Goal: Transaction & Acquisition: Purchase product/service

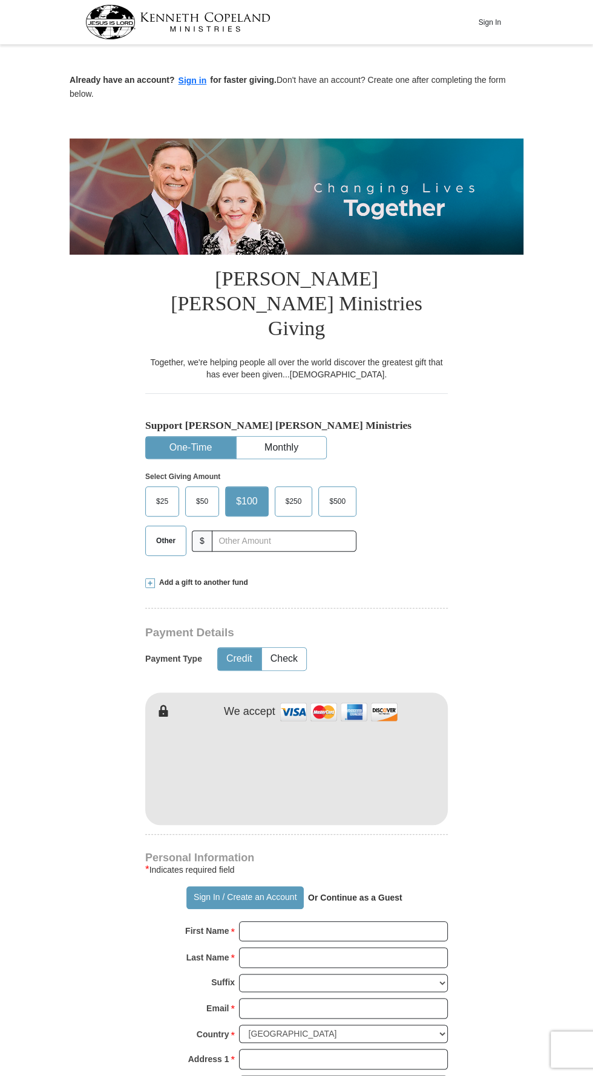
click at [489, 22] on button "Sign In" at bounding box center [489, 22] width 36 height 19
click at [183, 80] on button "Sign in" at bounding box center [193, 81] width 36 height 14
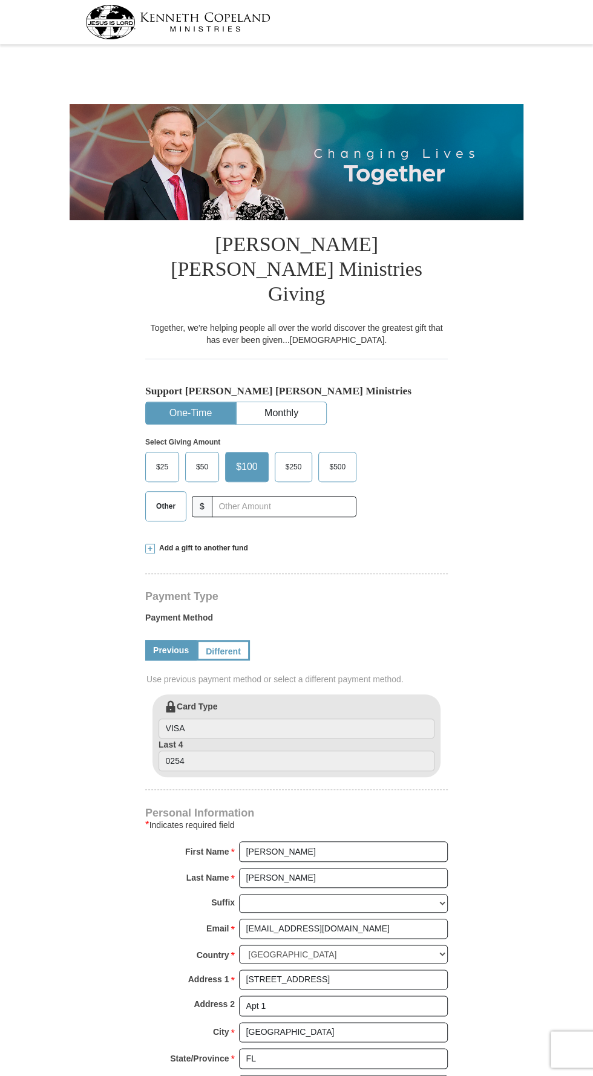
select select "FL"
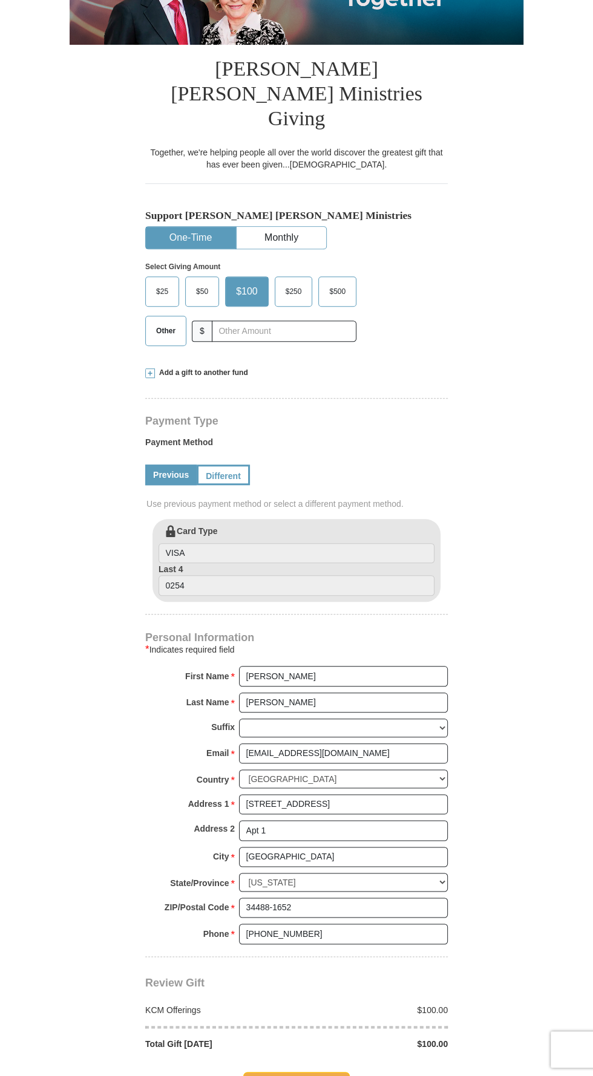
scroll to position [174, 0]
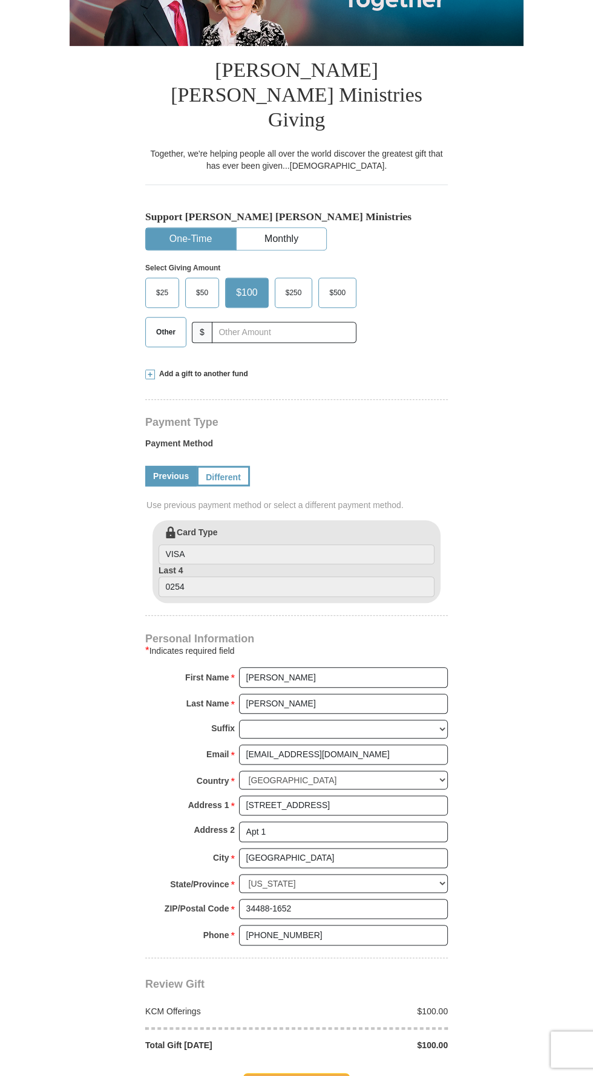
click at [180, 369] on span "Add a gift to another fund" at bounding box center [201, 374] width 93 height 10
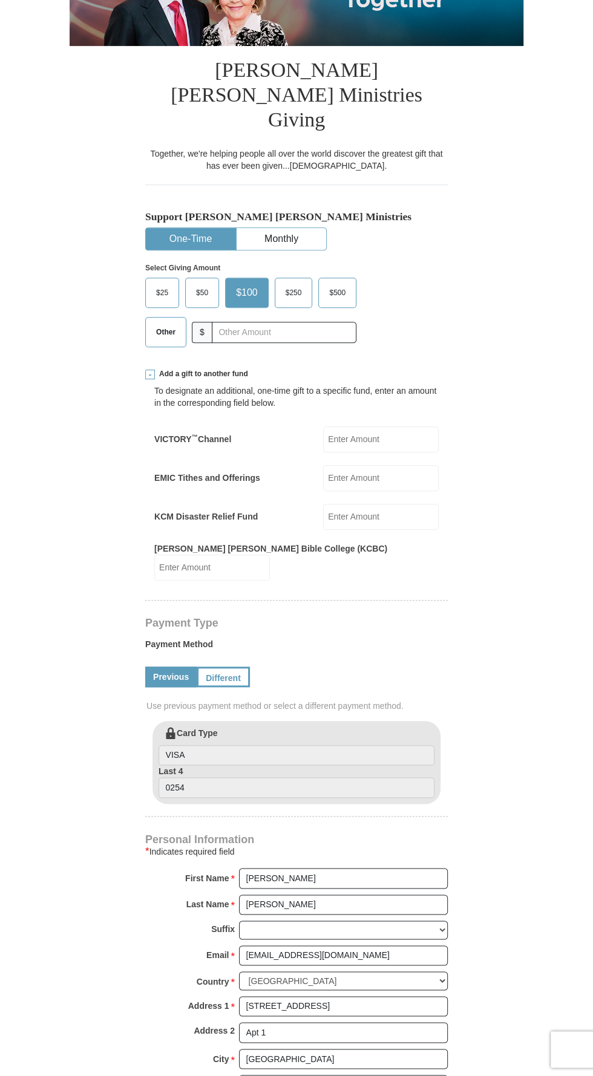
click at [348, 465] on input "EMIC Tithes and Offerings" at bounding box center [381, 478] width 116 height 26
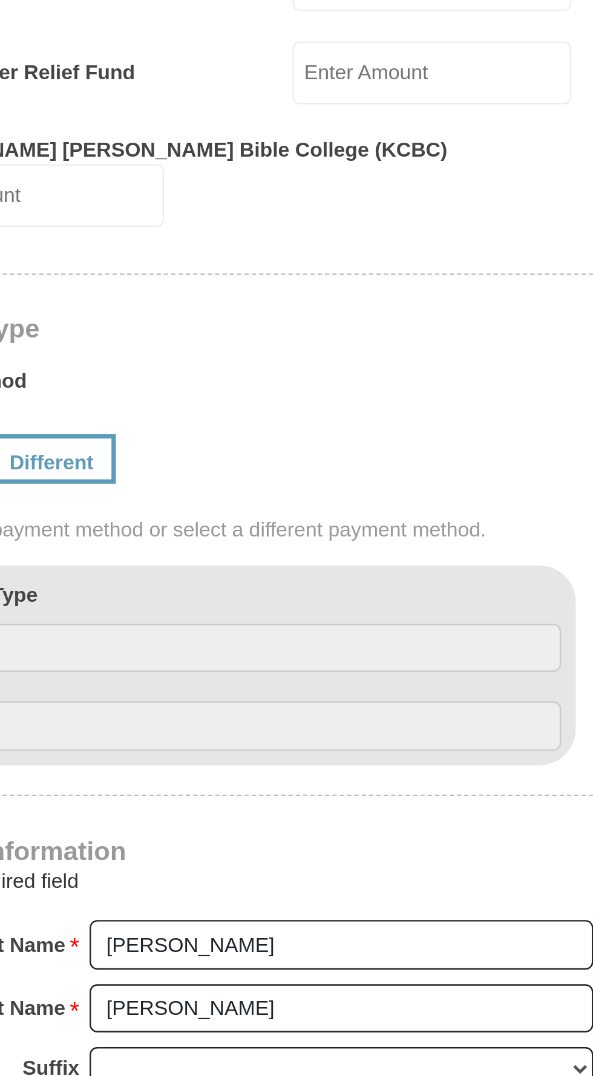
scroll to position [269, 0]
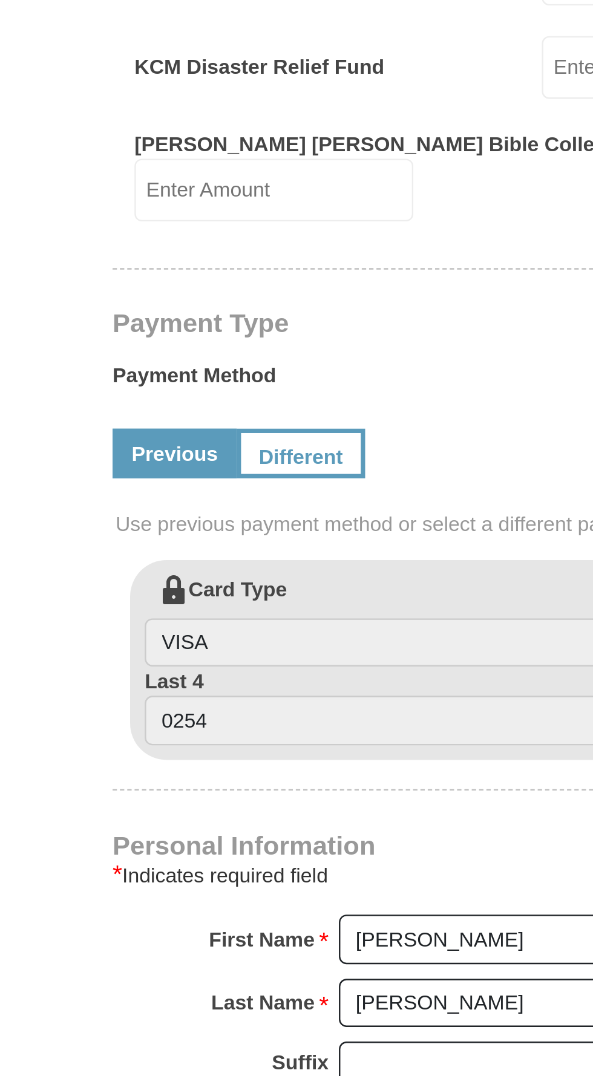
type input "15"
click at [165, 572] on link "Previous" at bounding box center [170, 582] width 51 height 21
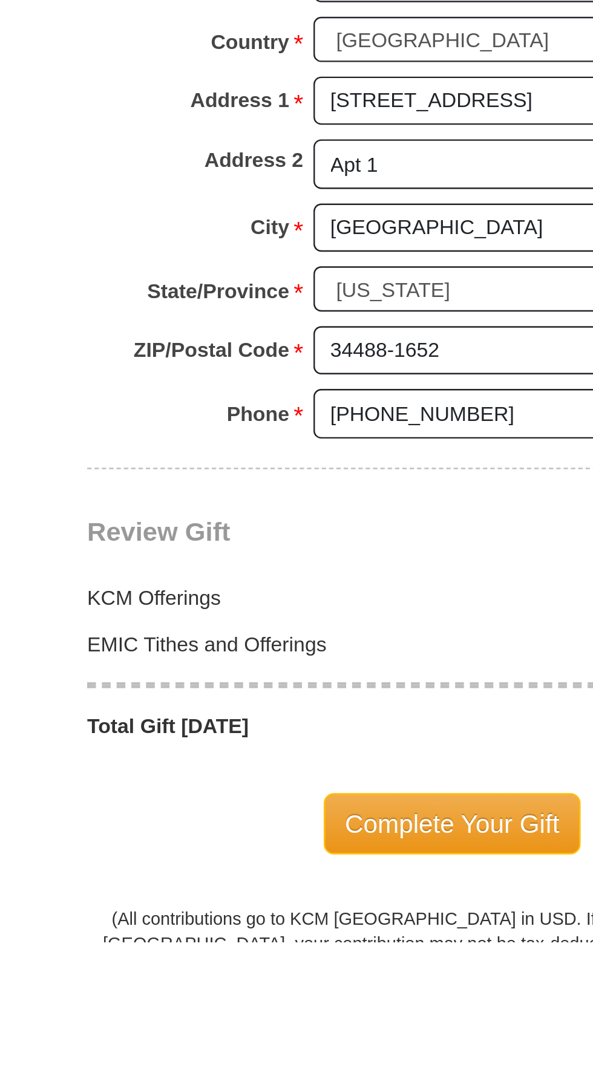
scroll to position [457, 0]
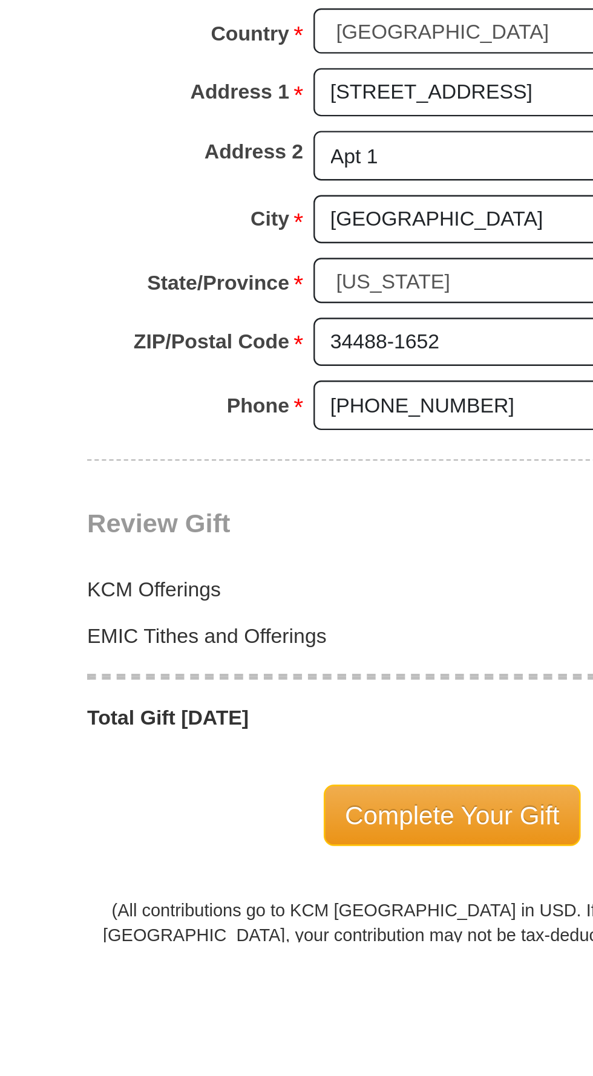
click at [290, 1011] on span "Complete Your Gift" at bounding box center [296, 1023] width 107 height 25
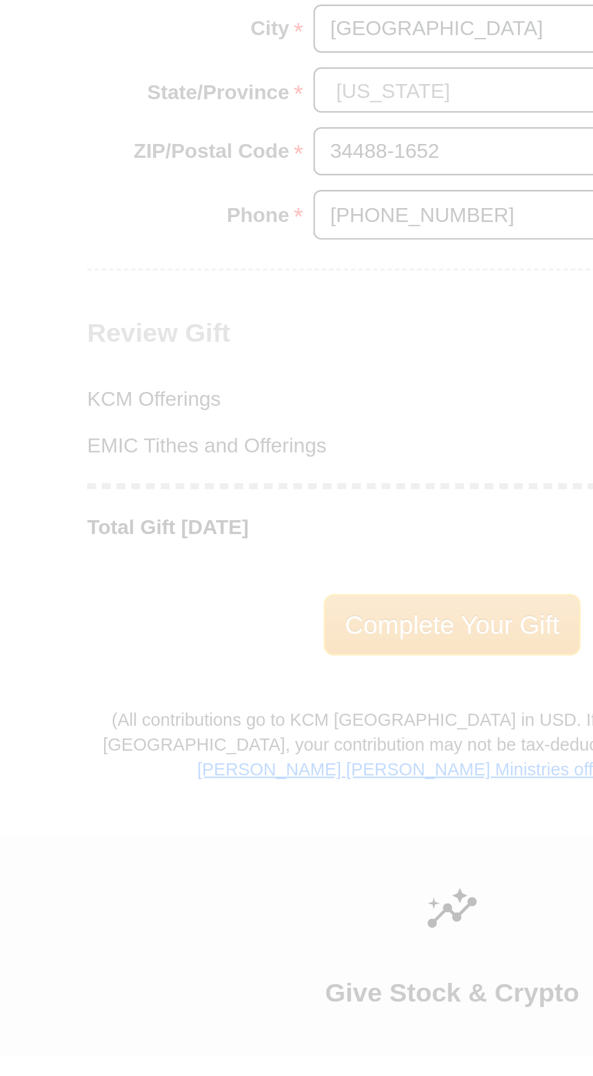
scroll to position [607, 0]
